Goal: Transaction & Acquisition: Book appointment/travel/reservation

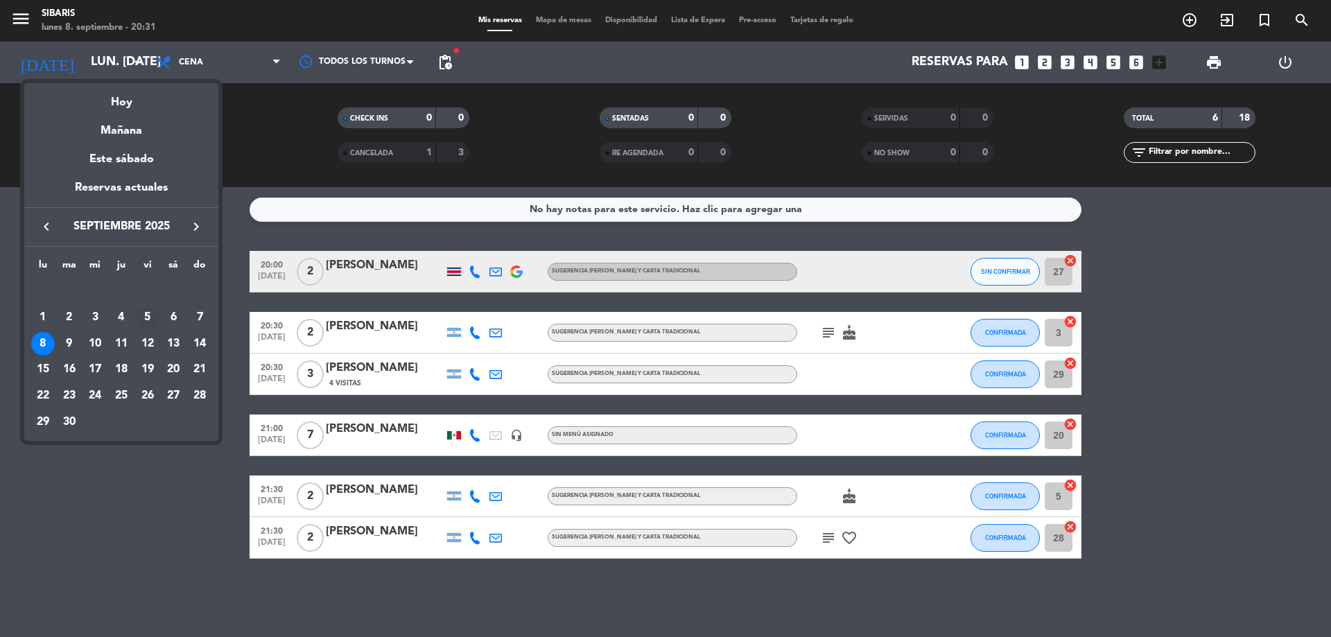
click at [157, 324] on div "5" at bounding box center [148, 318] width 24 height 24
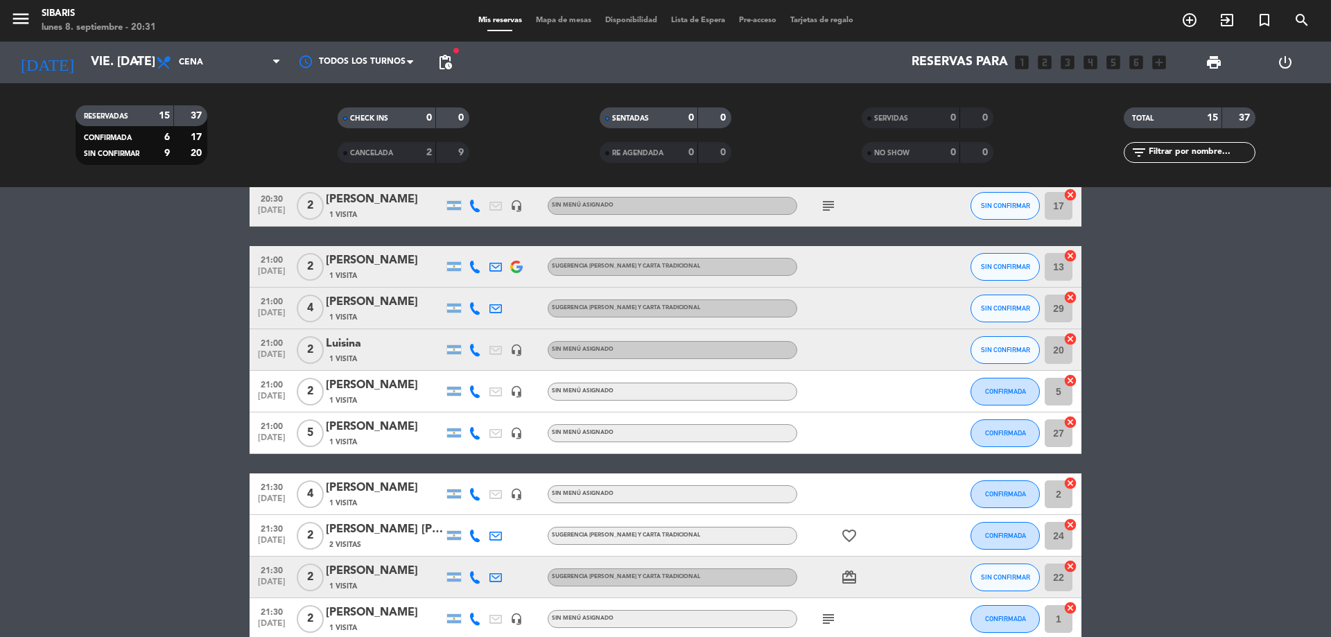
drag, startPoint x: 471, startPoint y: 272, endPoint x: 468, endPoint y: 358, distance: 85.3
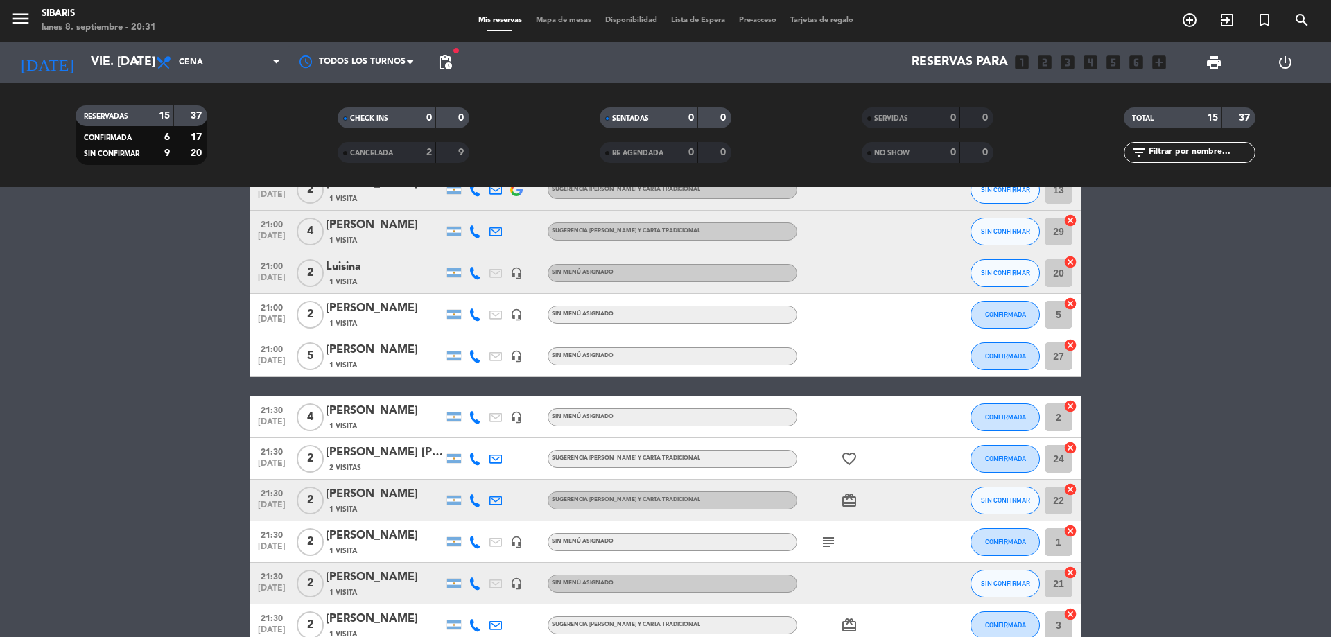
scroll to position [346, 0]
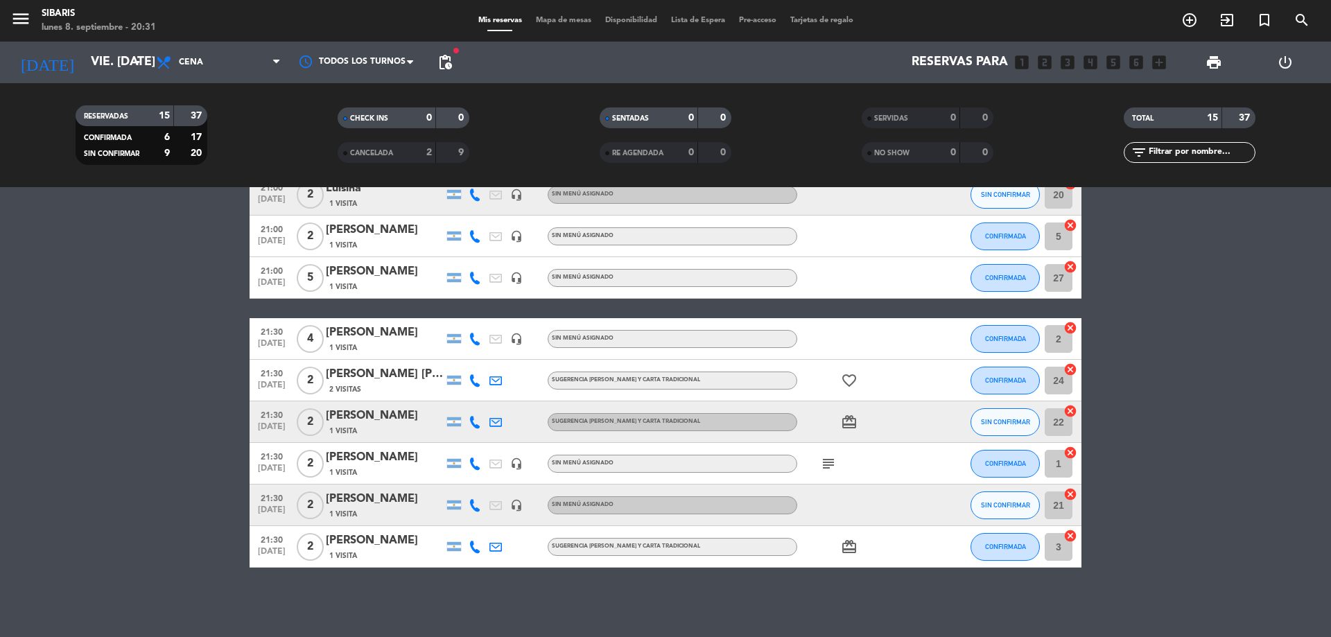
drag, startPoint x: 458, startPoint y: 431, endPoint x: 464, endPoint y: 520, distance: 89.0
click at [110, 52] on input "vie. [DATE]" at bounding box center [164, 63] width 161 height 28
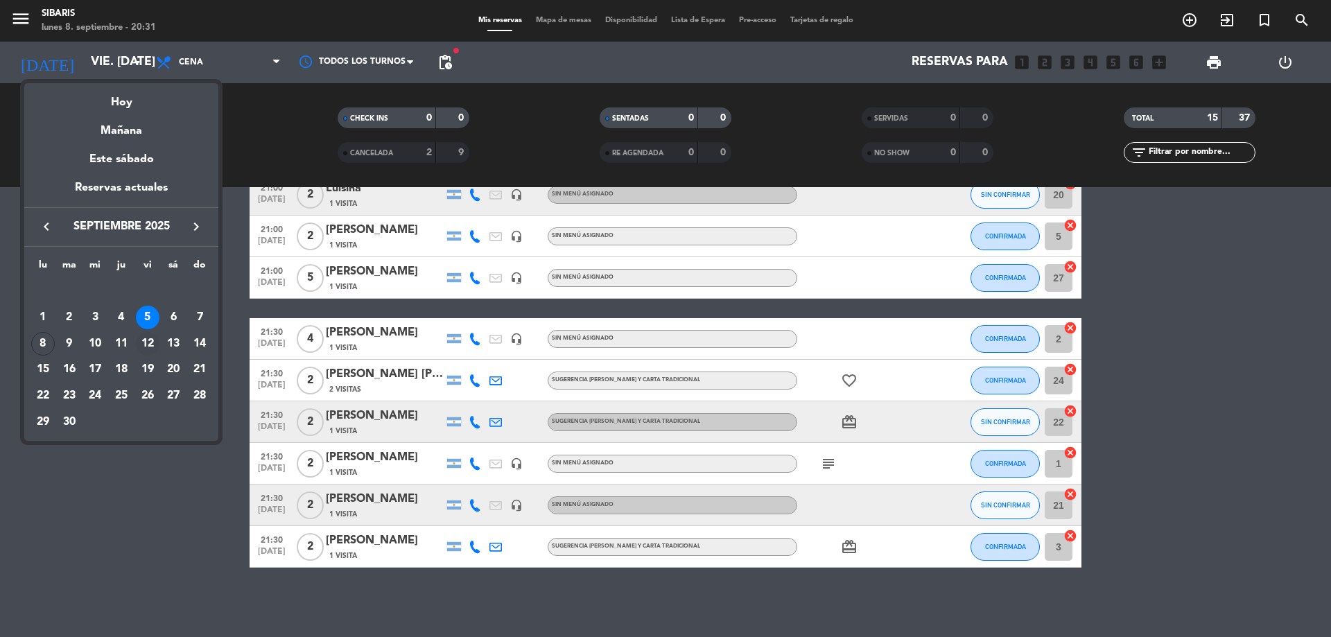
click at [151, 346] on div "12" at bounding box center [148, 344] width 24 height 24
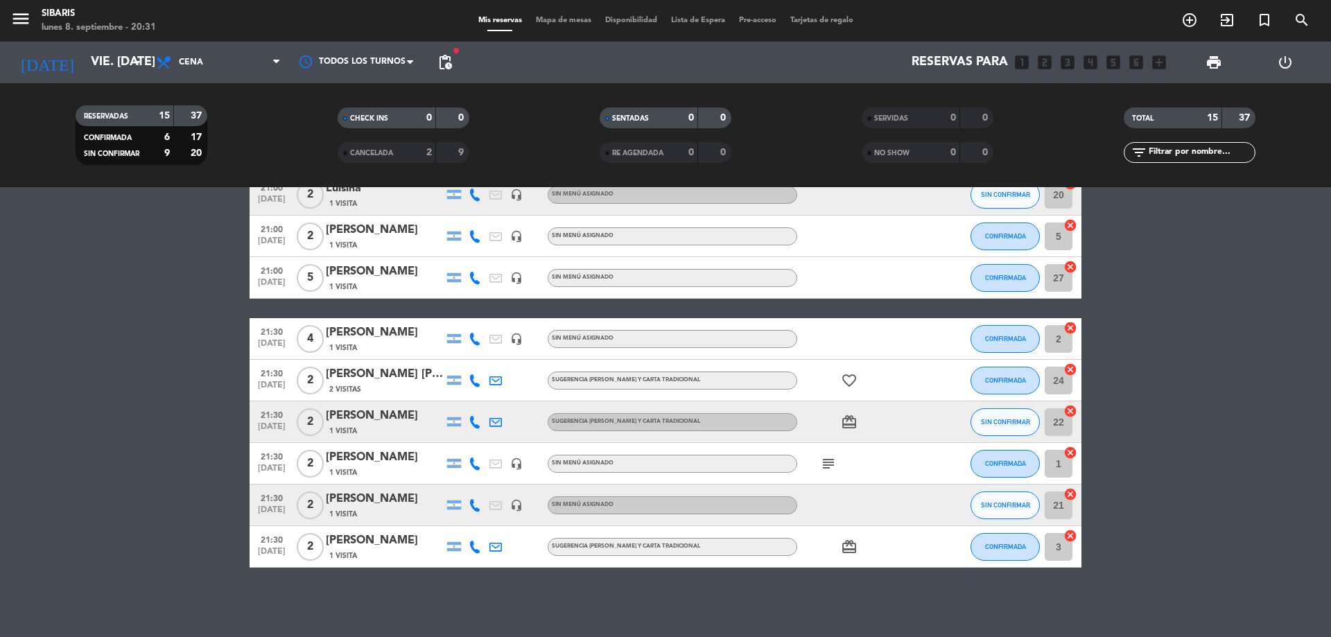
type input "vie. [DATE]"
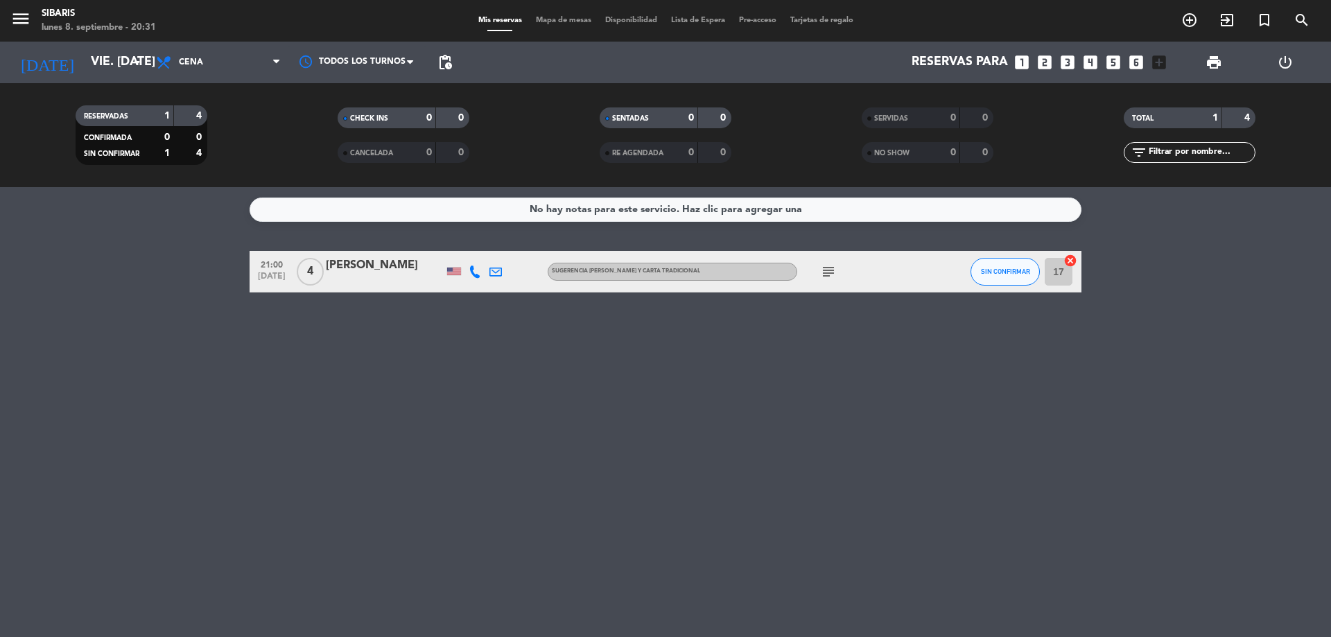
drag, startPoint x: 492, startPoint y: 459, endPoint x: 501, endPoint y: 360, distance: 98.8
click at [1197, 23] on icon "add_circle_outline" at bounding box center [1189, 20] width 17 height 17
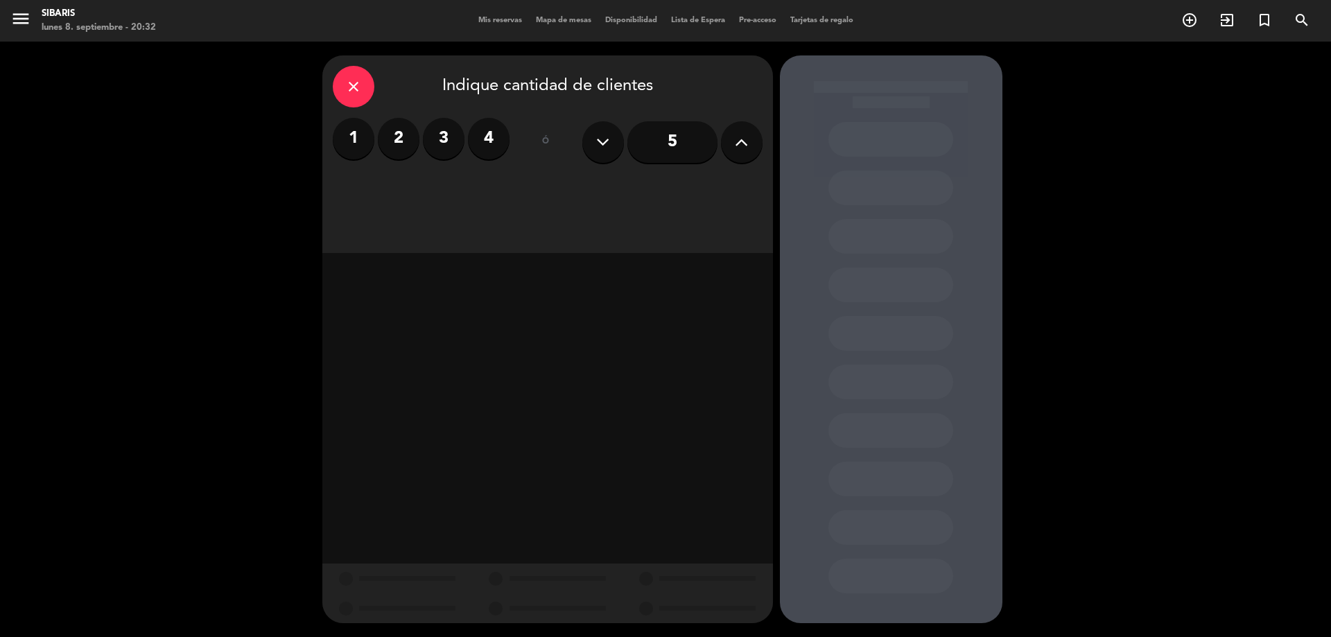
click at [397, 135] on label "2" at bounding box center [399, 139] width 42 height 42
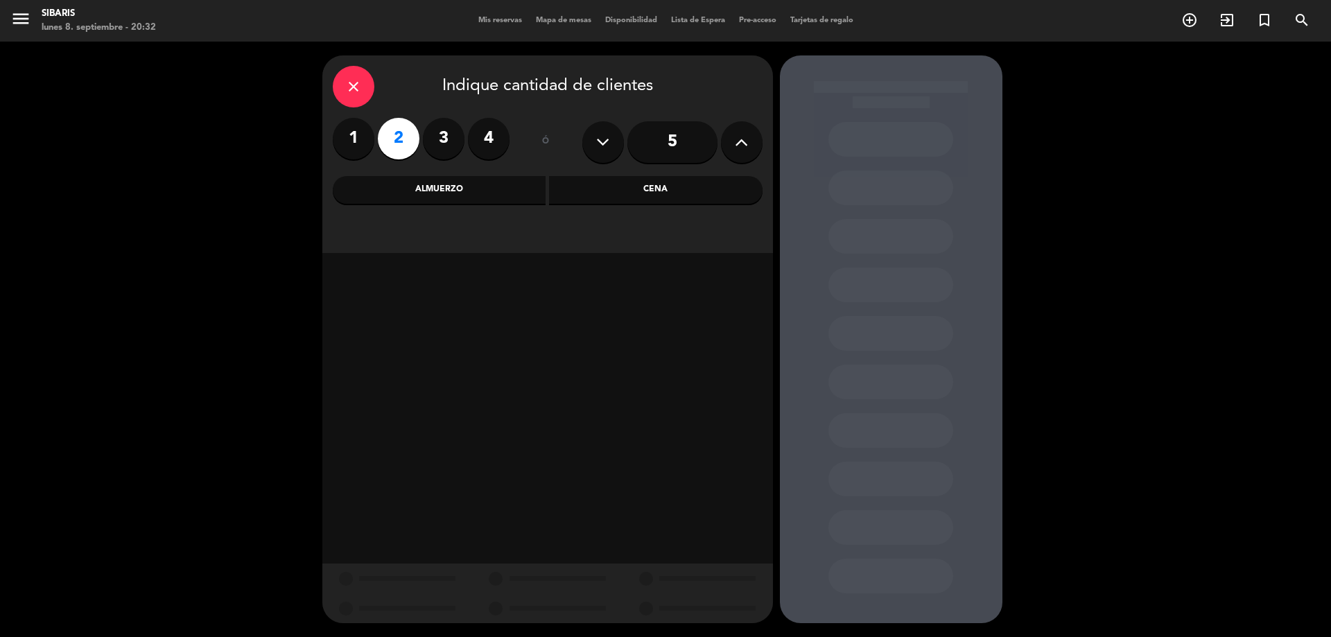
click at [593, 200] on div "Cena" at bounding box center [656, 190] width 214 height 28
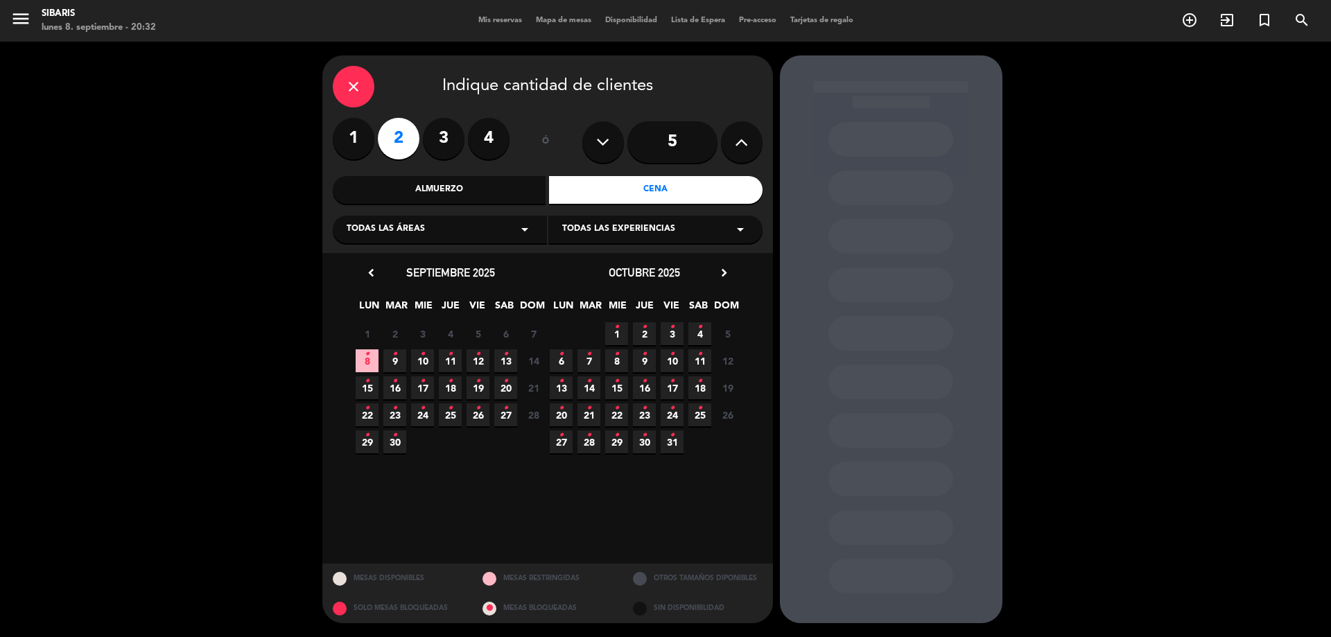
click at [481, 359] on span "12 •" at bounding box center [478, 360] width 23 height 23
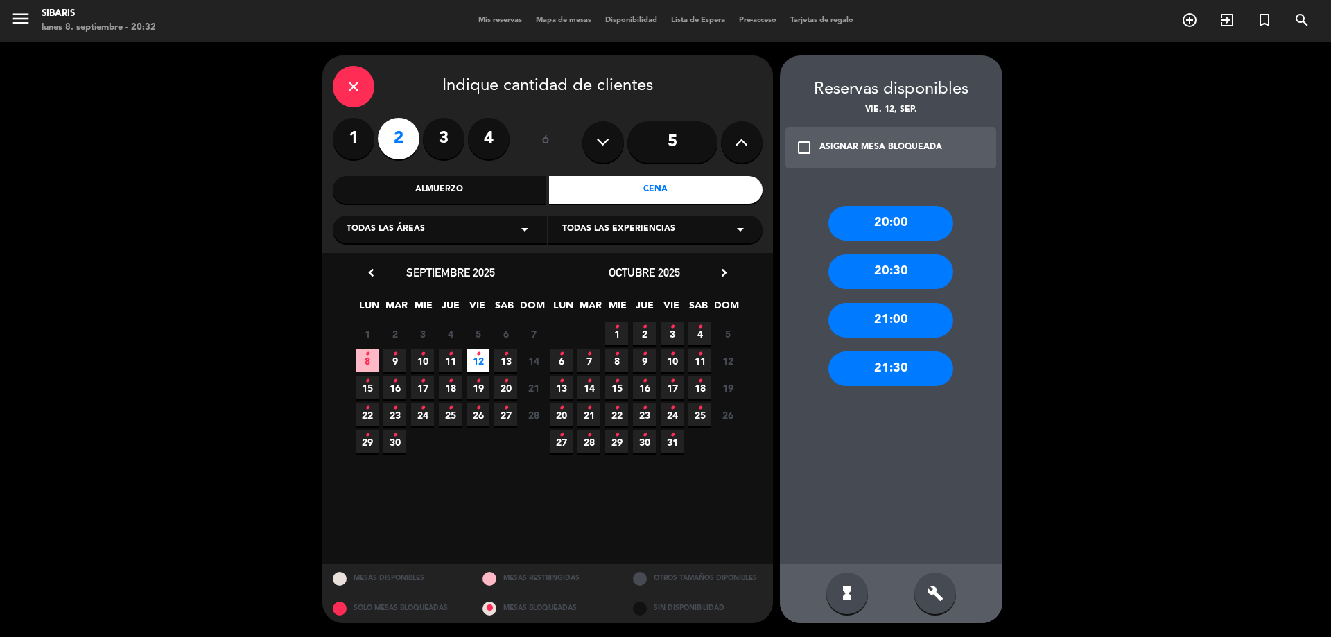
click at [903, 364] on div "21:30" at bounding box center [890, 368] width 125 height 35
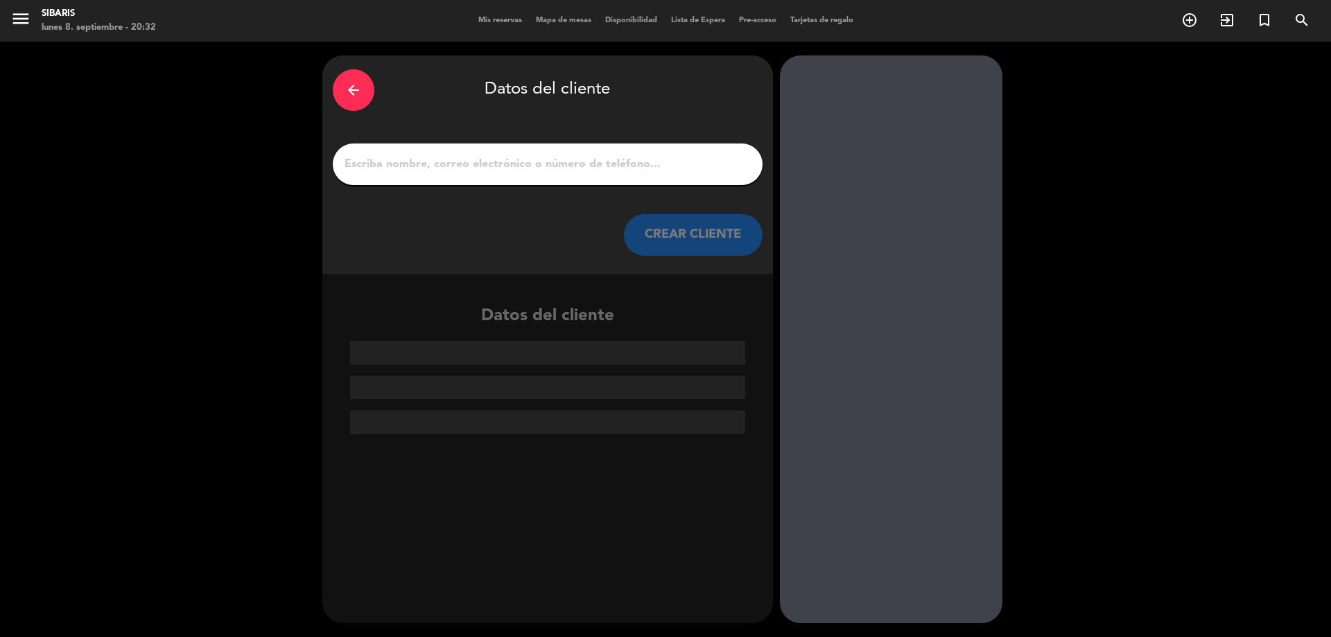
click at [530, 171] on input "1" at bounding box center [547, 164] width 409 height 19
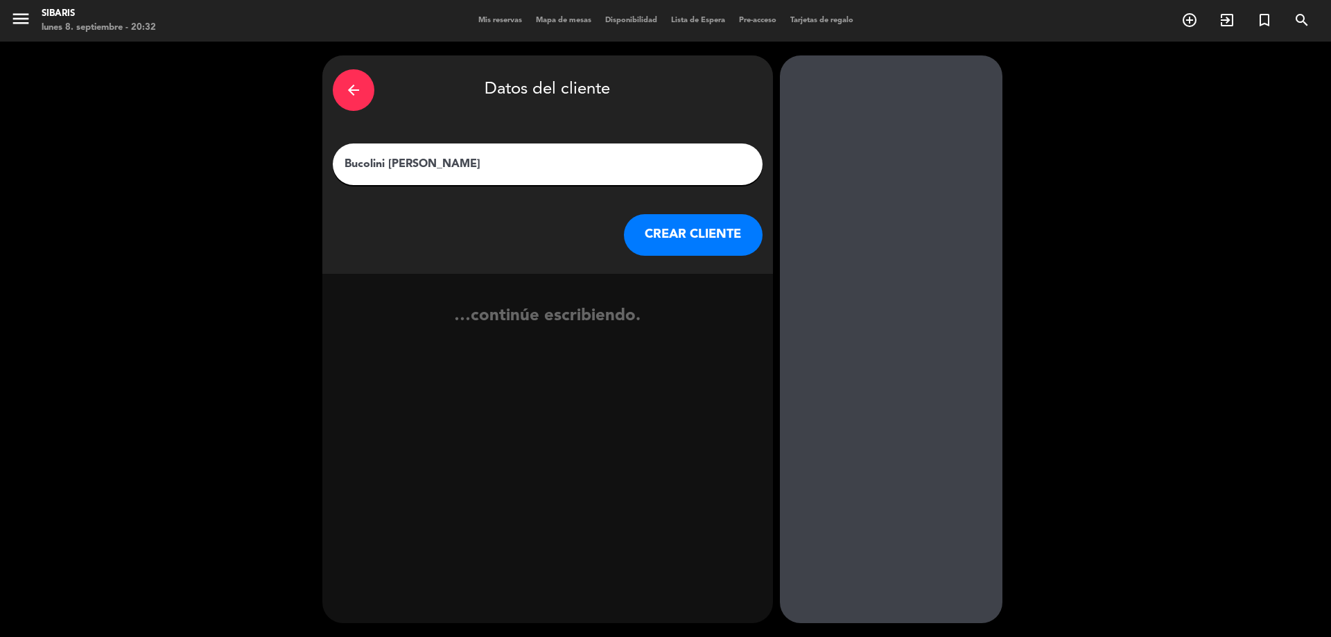
type input "Bucolini [PERSON_NAME]"
click at [704, 247] on button "CREAR CLIENTE" at bounding box center [693, 235] width 139 height 42
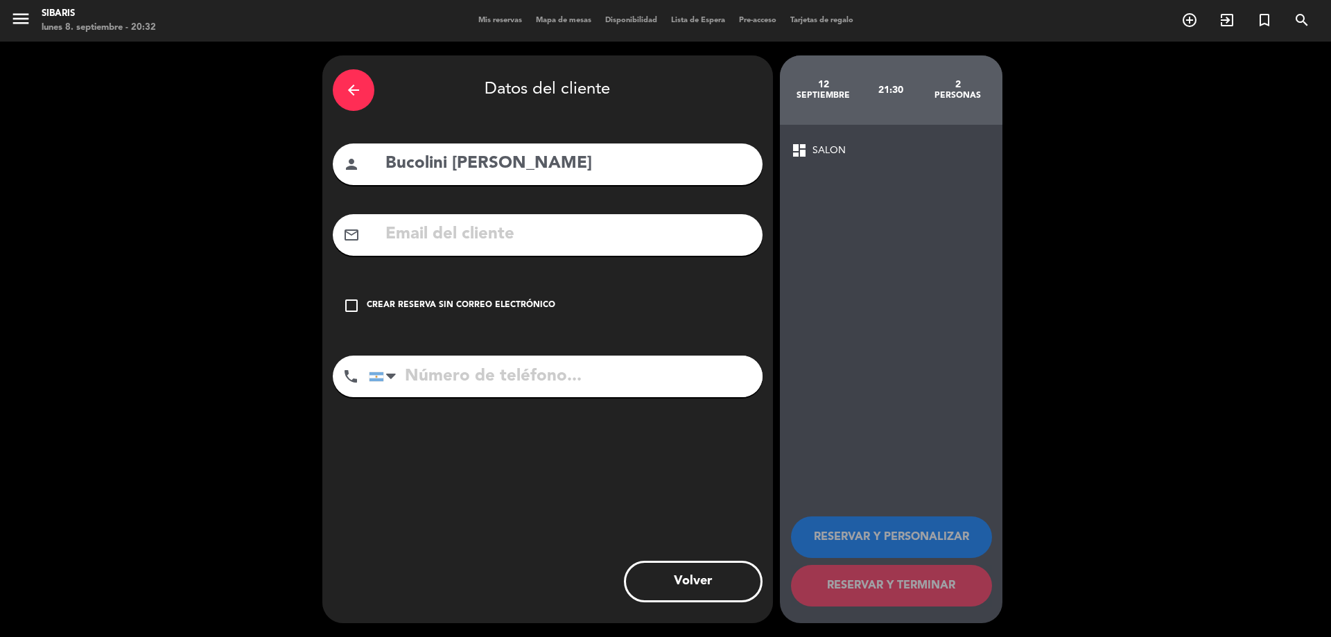
click at [573, 367] on input "tel" at bounding box center [566, 377] width 394 height 42
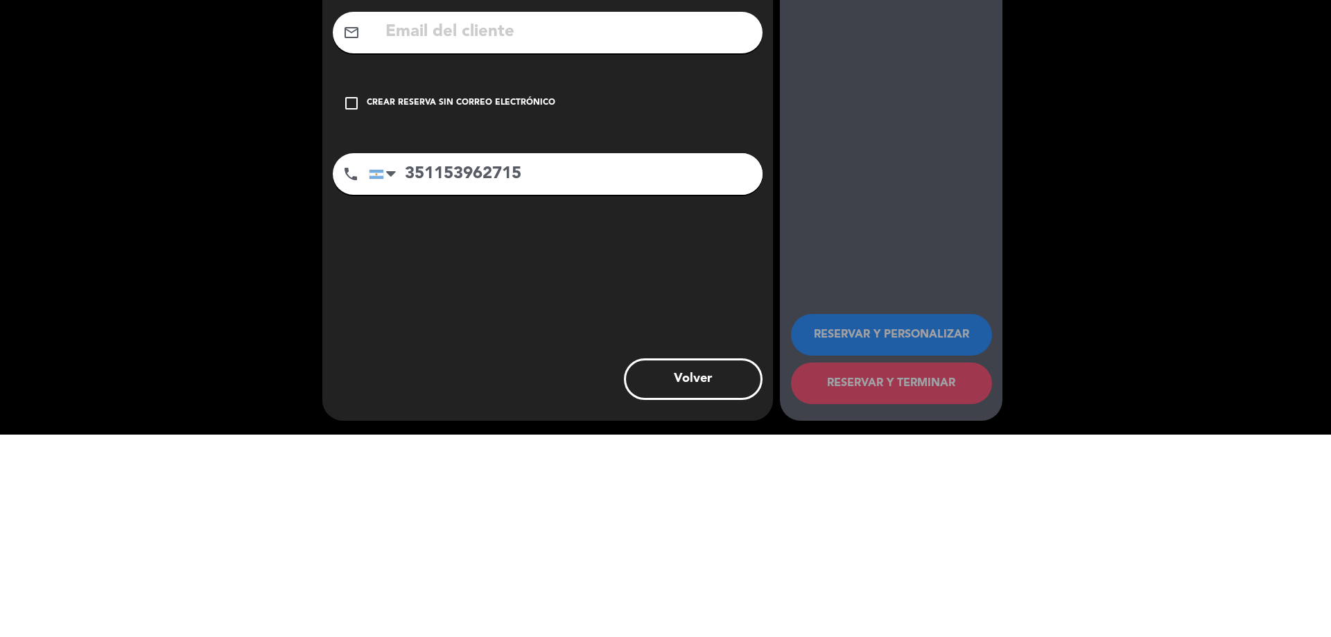
type input "351153962715"
click at [532, 322] on div "check_box_outline_blank Crear reserva sin correo electrónico" at bounding box center [548, 306] width 430 height 42
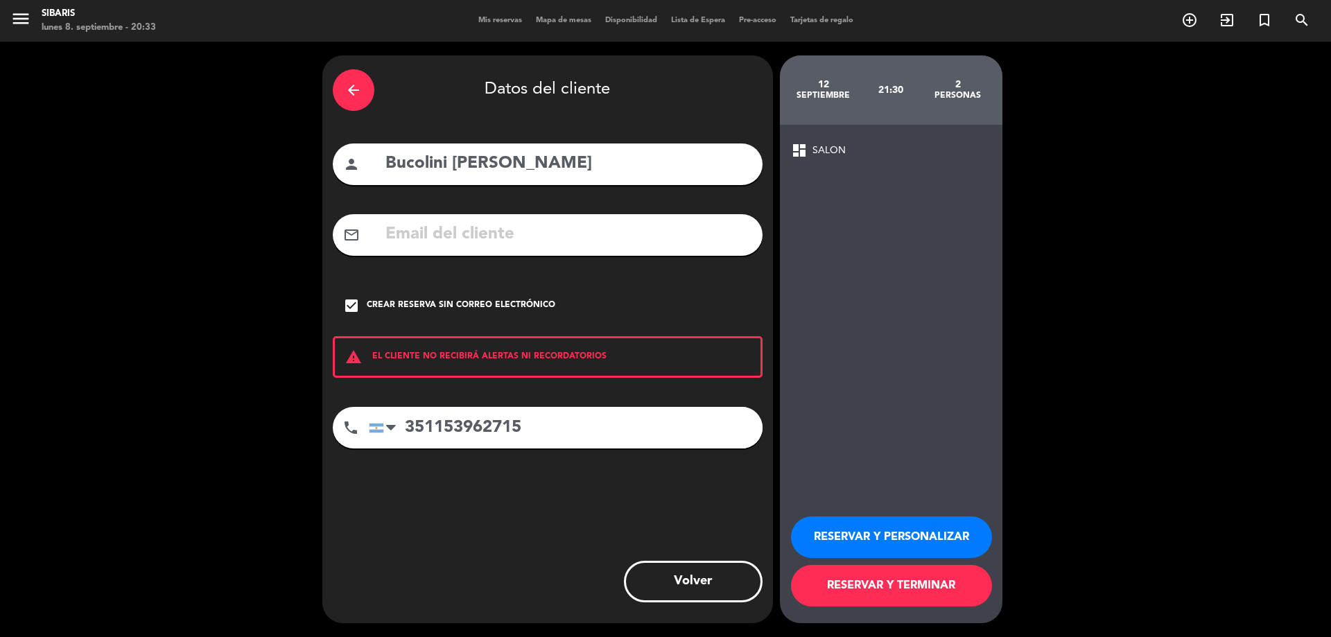
click at [883, 606] on button "RESERVAR Y TERMINAR" at bounding box center [891, 586] width 201 height 42
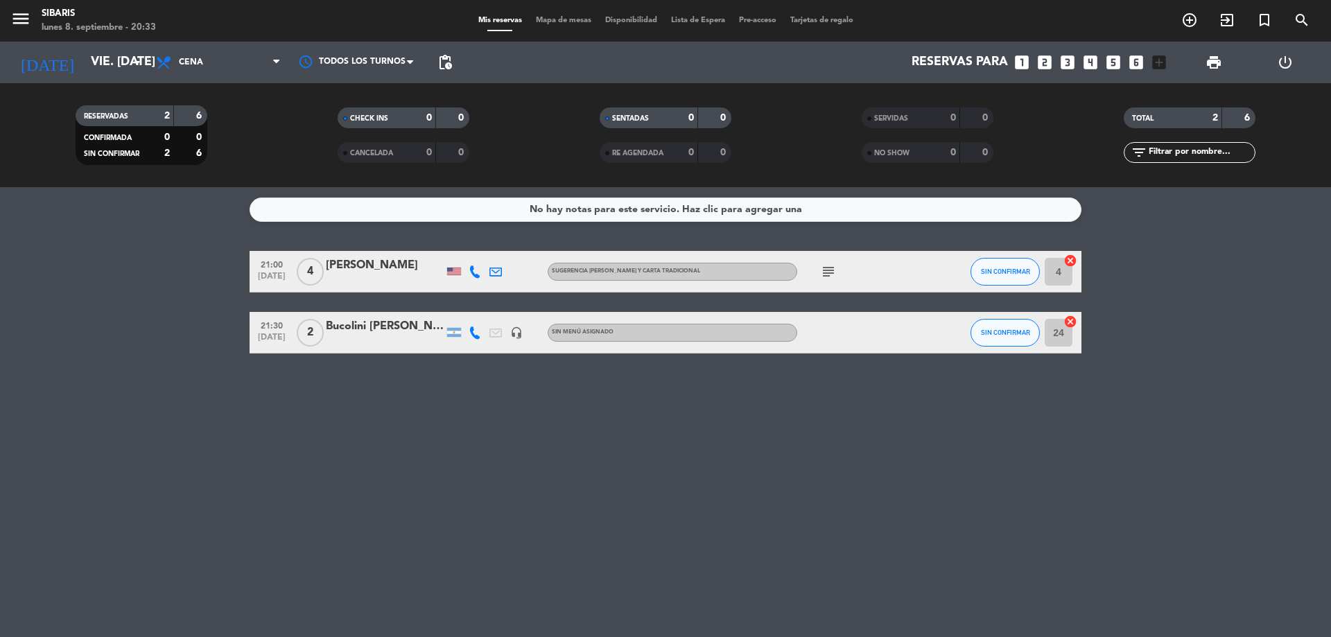
click at [476, 340] on div at bounding box center [474, 332] width 21 height 41
click at [476, 339] on div at bounding box center [474, 332] width 21 height 41
click at [476, 329] on icon at bounding box center [475, 333] width 12 height 12
click at [504, 310] on span at bounding box center [506, 309] width 11 height 11
click at [443, 421] on div "No hay notas para este servicio. Haz clic para agregar una 21:00 [DATE] 4 [PERS…" at bounding box center [665, 412] width 1331 height 450
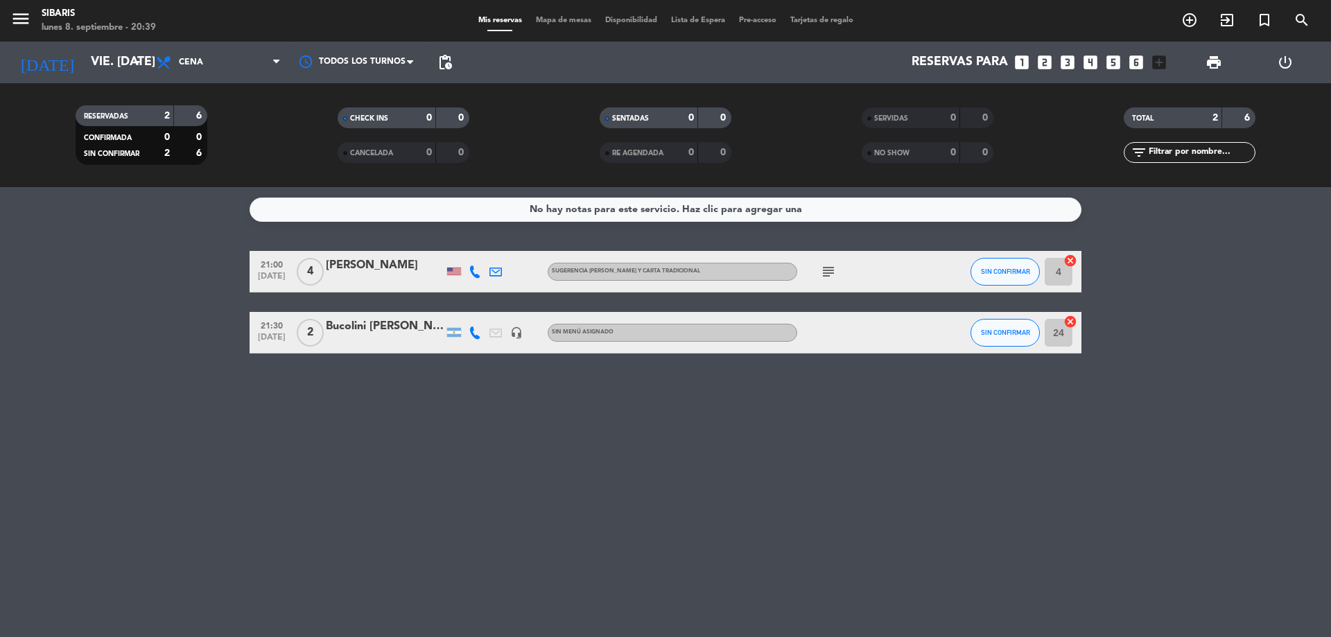
click at [831, 268] on icon "subject" at bounding box center [828, 271] width 17 height 17
